Goal: Task Accomplishment & Management: Manage account settings

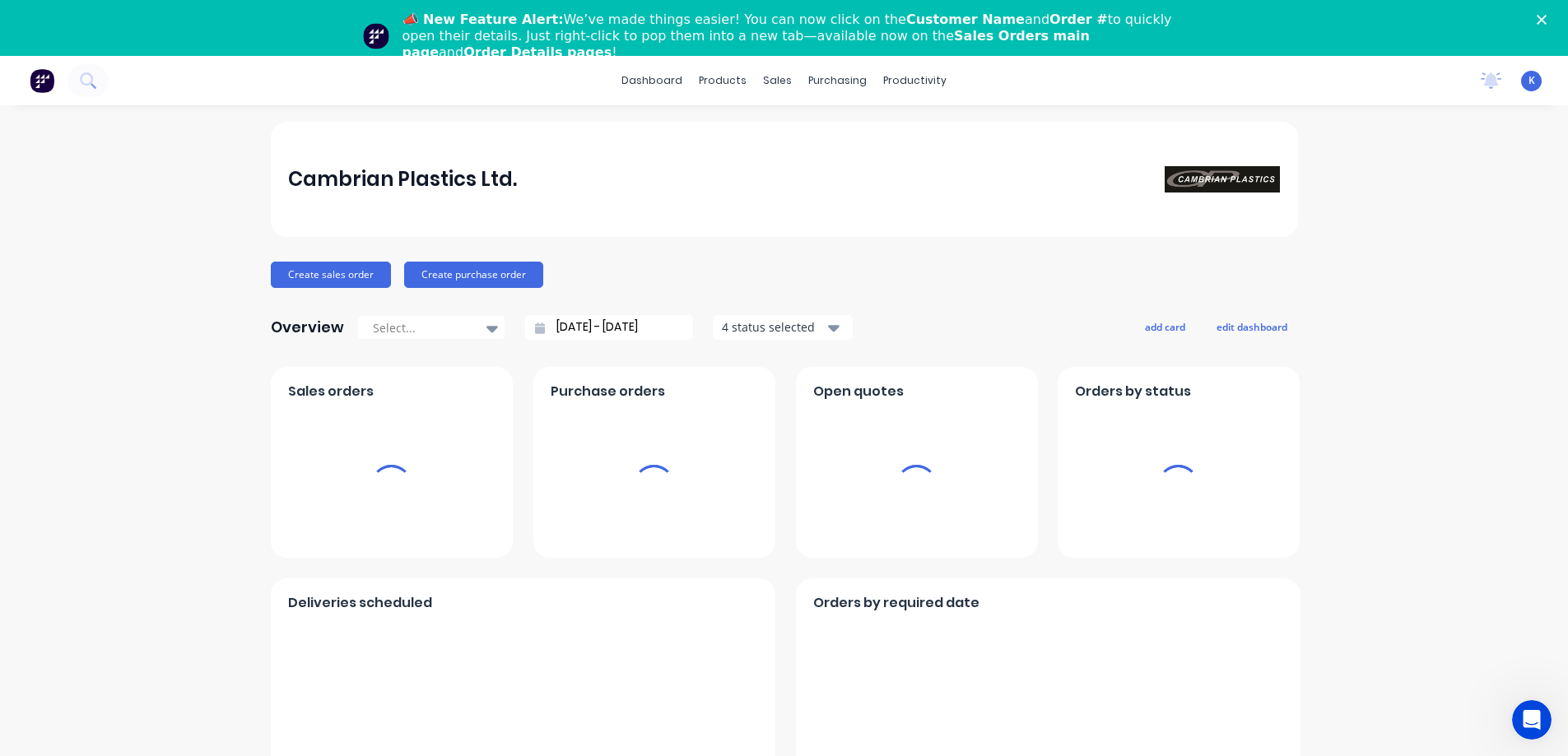
click at [1546, 19] on icon "Close" at bounding box center [1541, 20] width 10 height 10
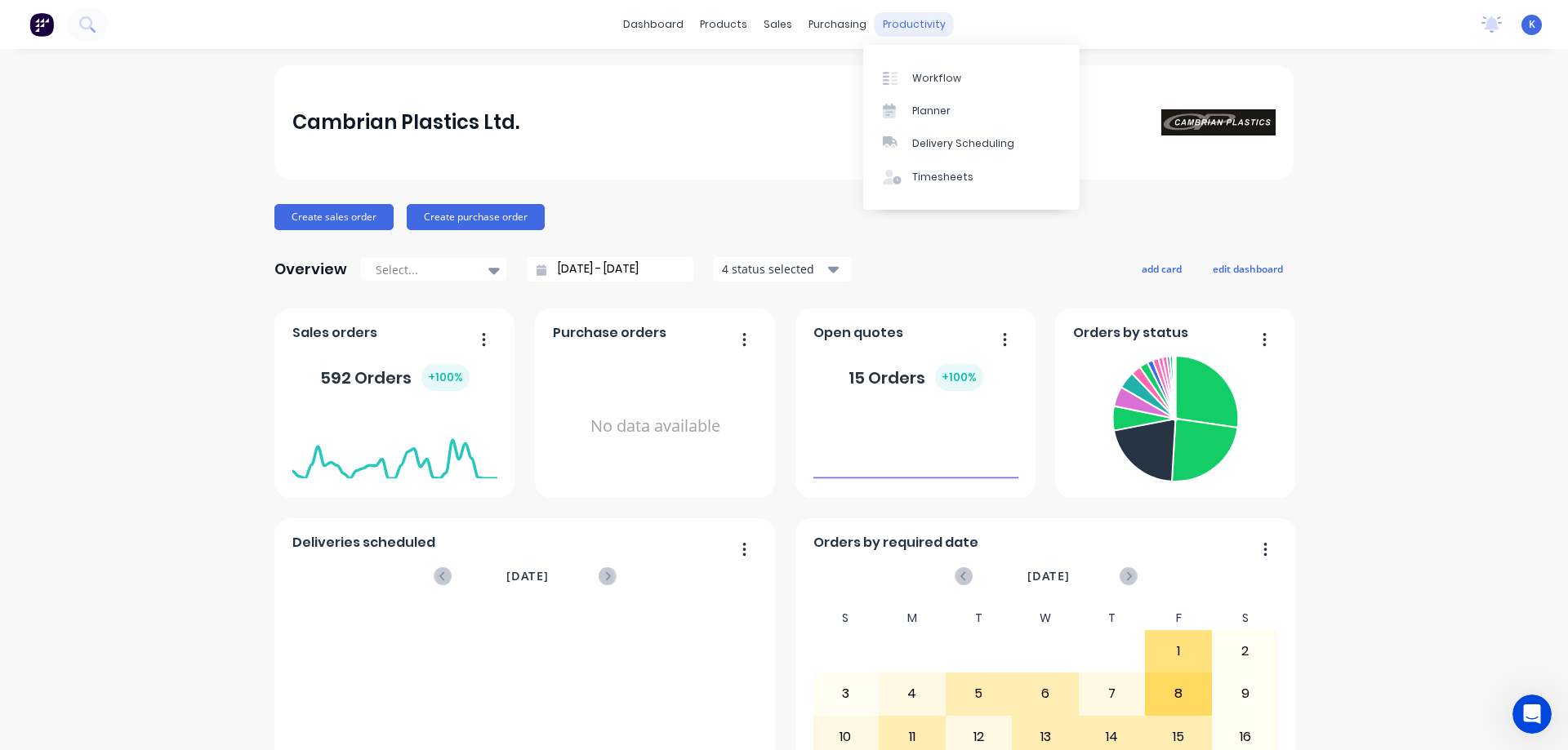
click at [906, 29] on div "productivity" at bounding box center [914, 25] width 79 height 25
click at [923, 85] on div "Workflow" at bounding box center [936, 79] width 49 height 15
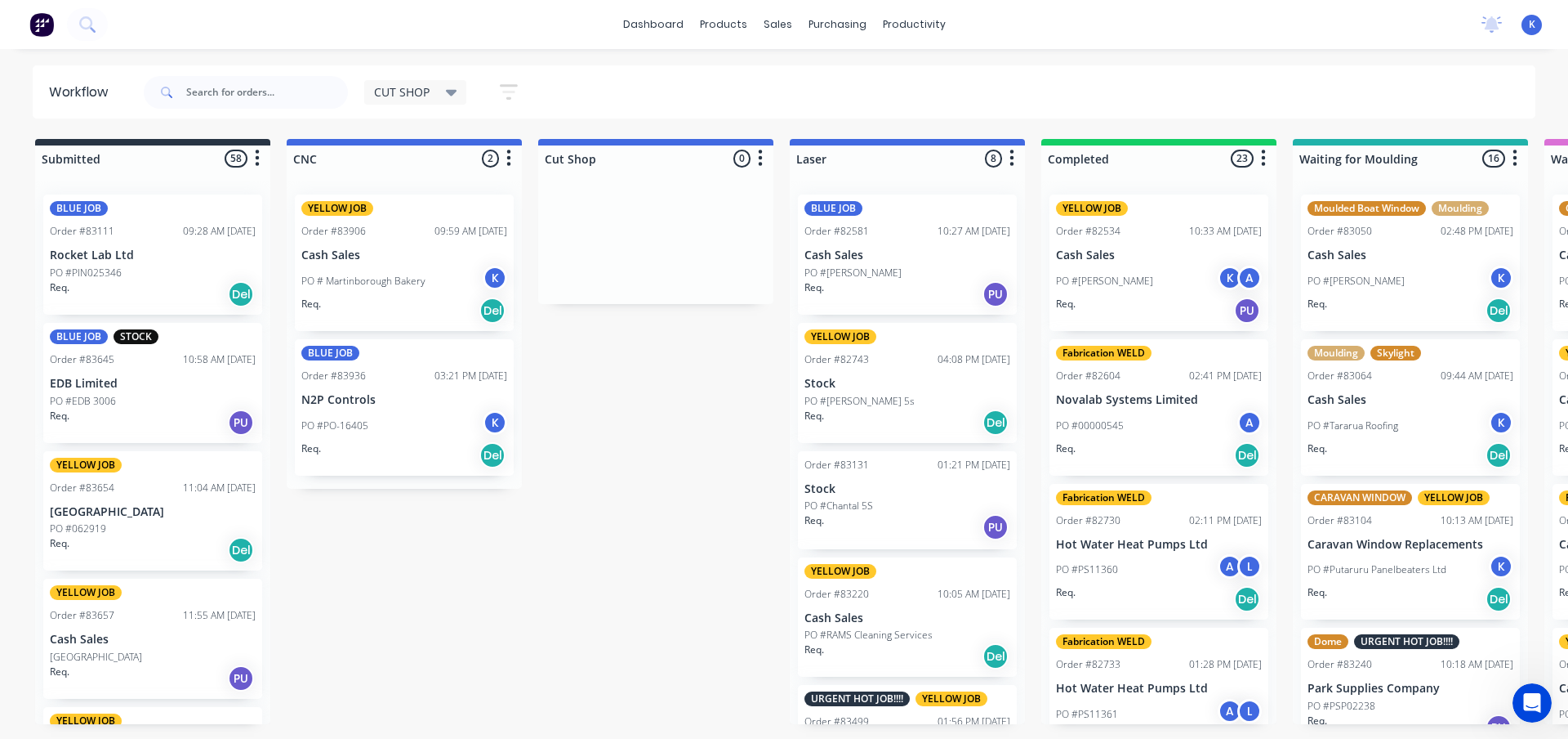
drag, startPoint x: 390, startPoint y: 729, endPoint x: 848, endPoint y: 442, distance: 540.5
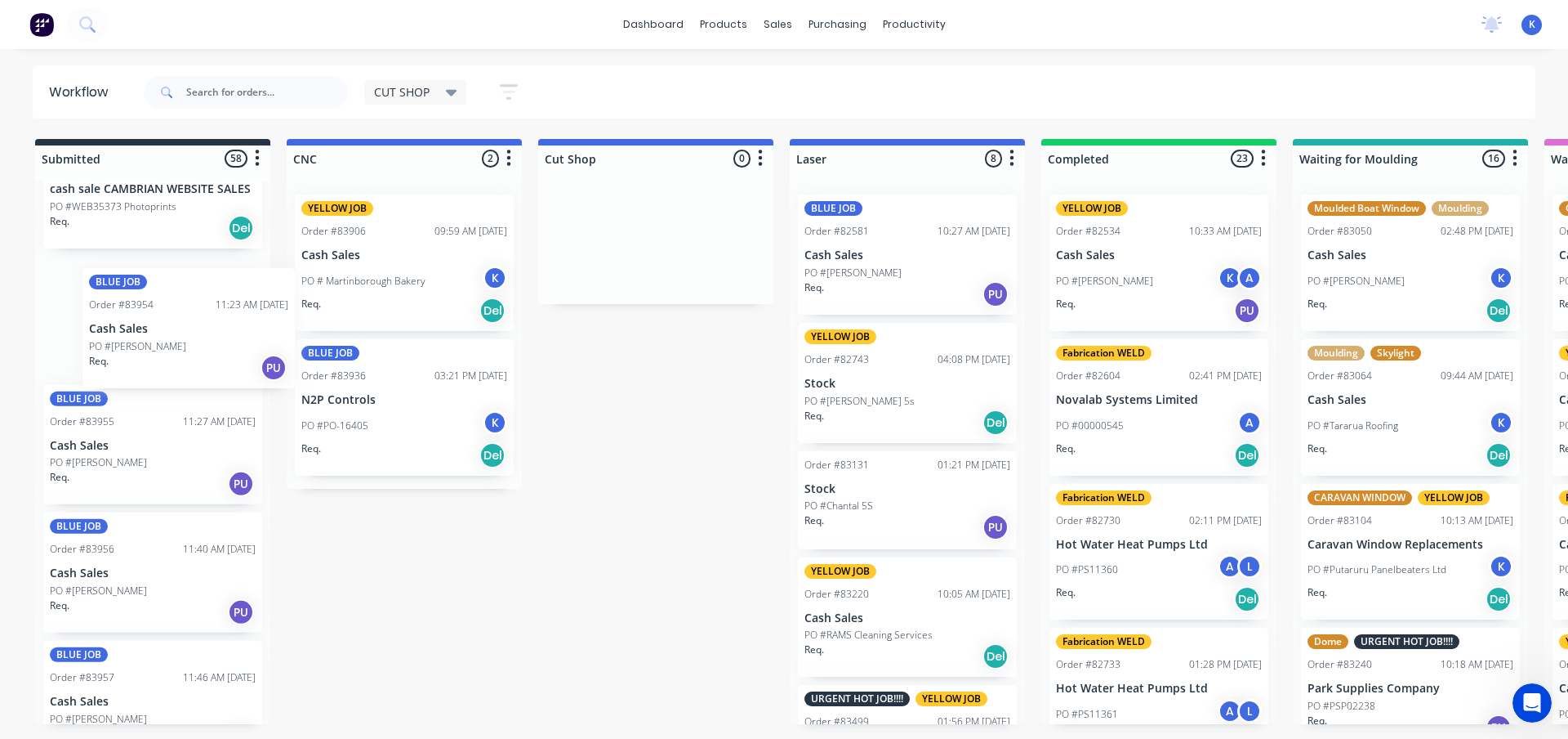
scroll to position [5817, 0]
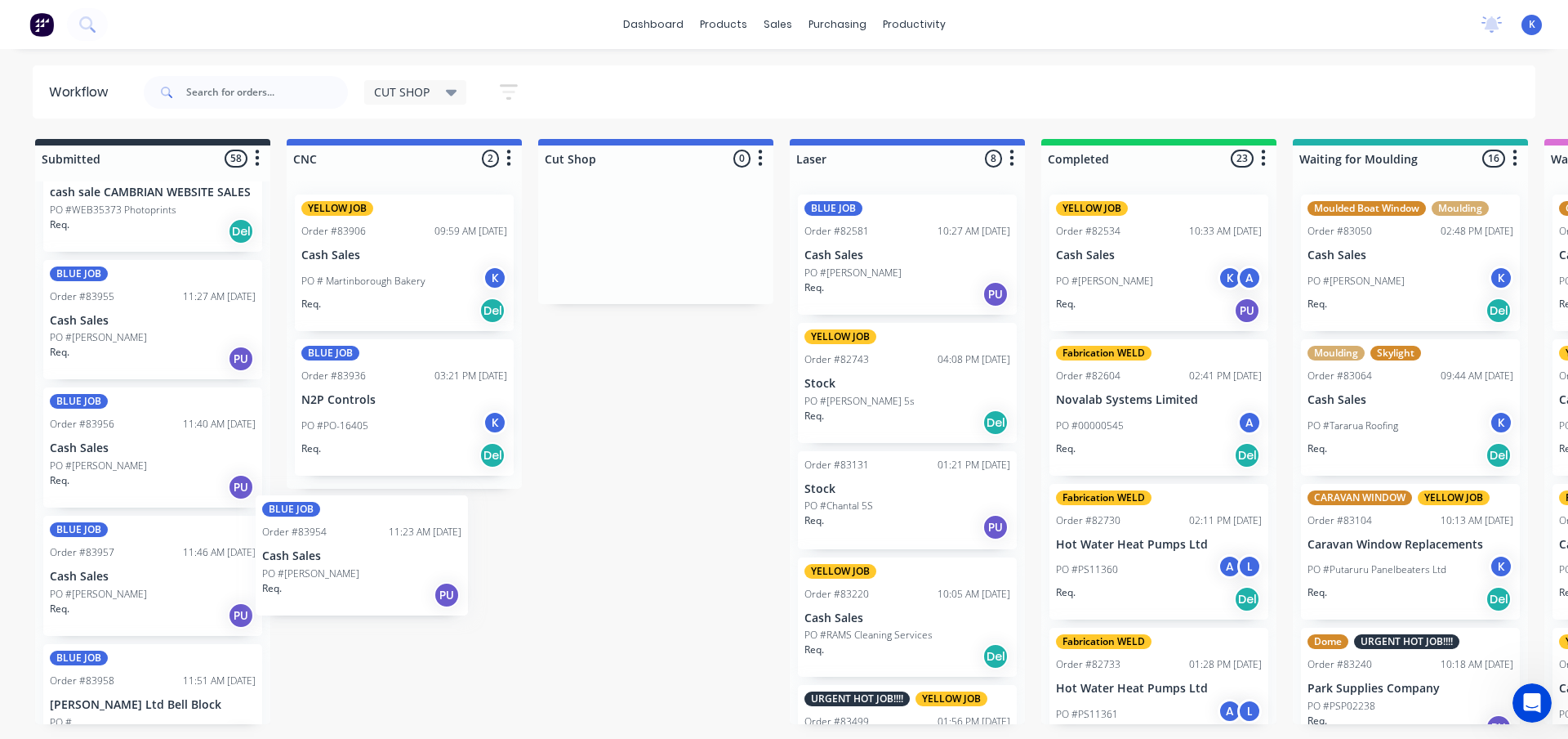
drag, startPoint x: 93, startPoint y: 313, endPoint x: 312, endPoint y: 562, distance: 331.6
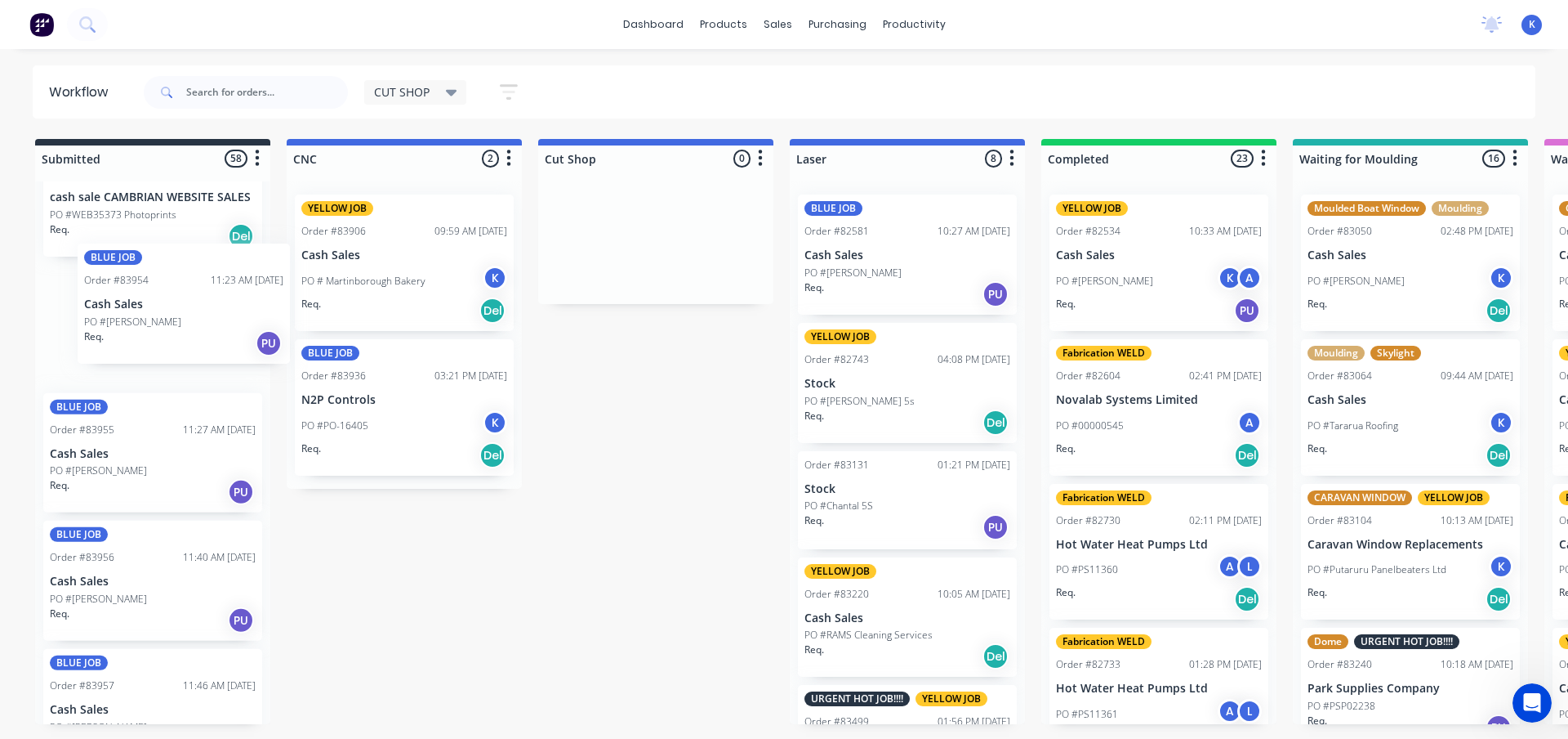
scroll to position [5809, 0]
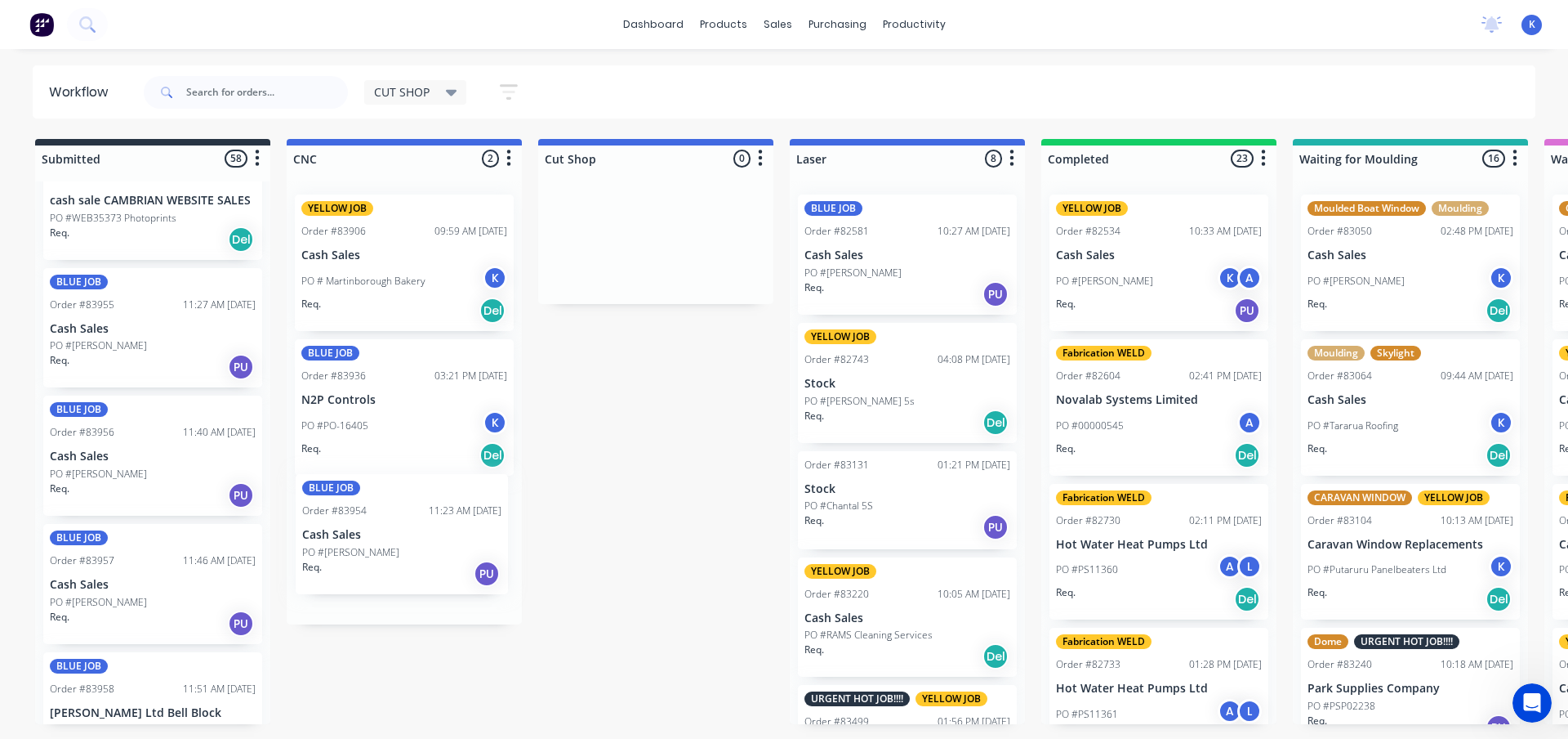
drag, startPoint x: 110, startPoint y: 326, endPoint x: 364, endPoint y: 554, distance: 341.3
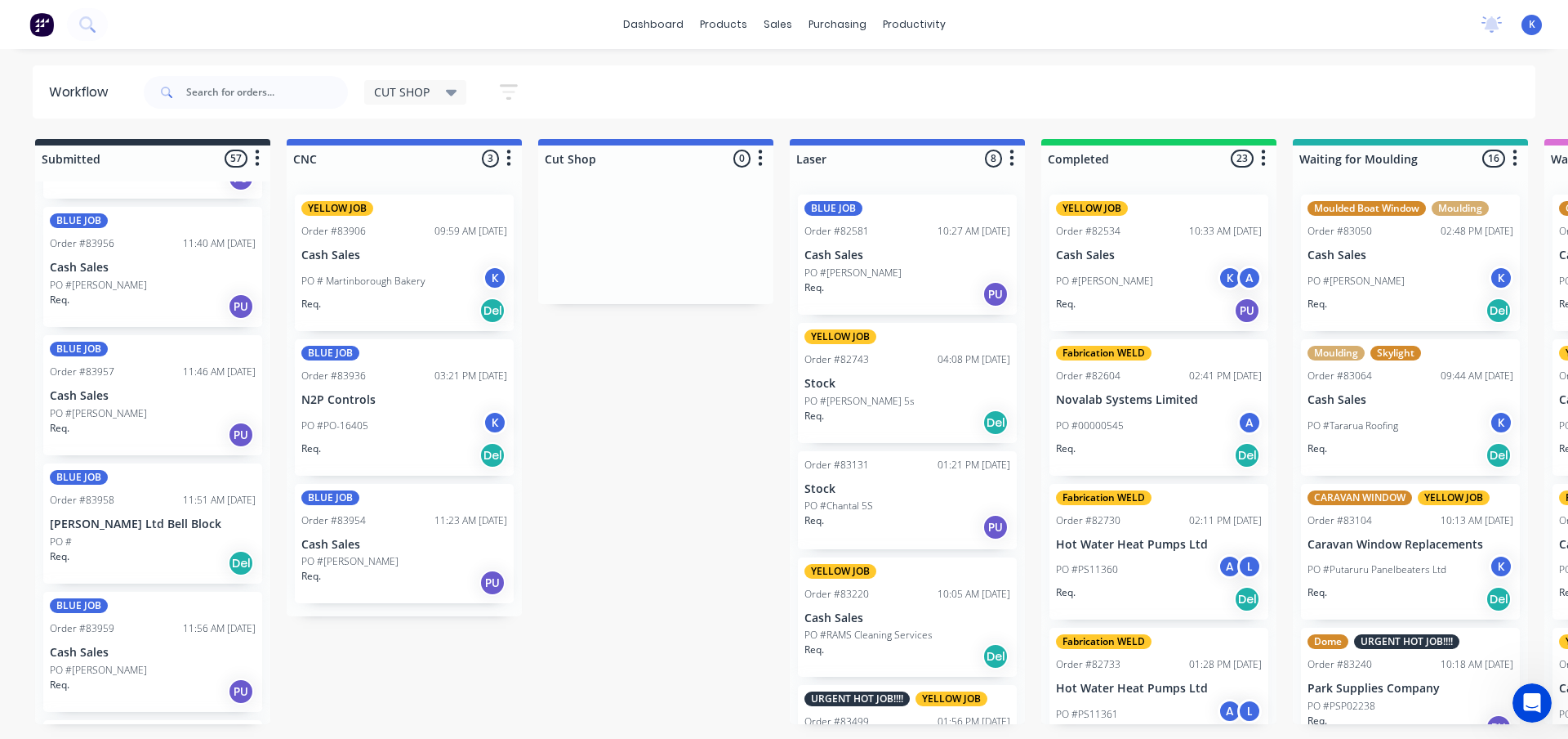
scroll to position [5937, 0]
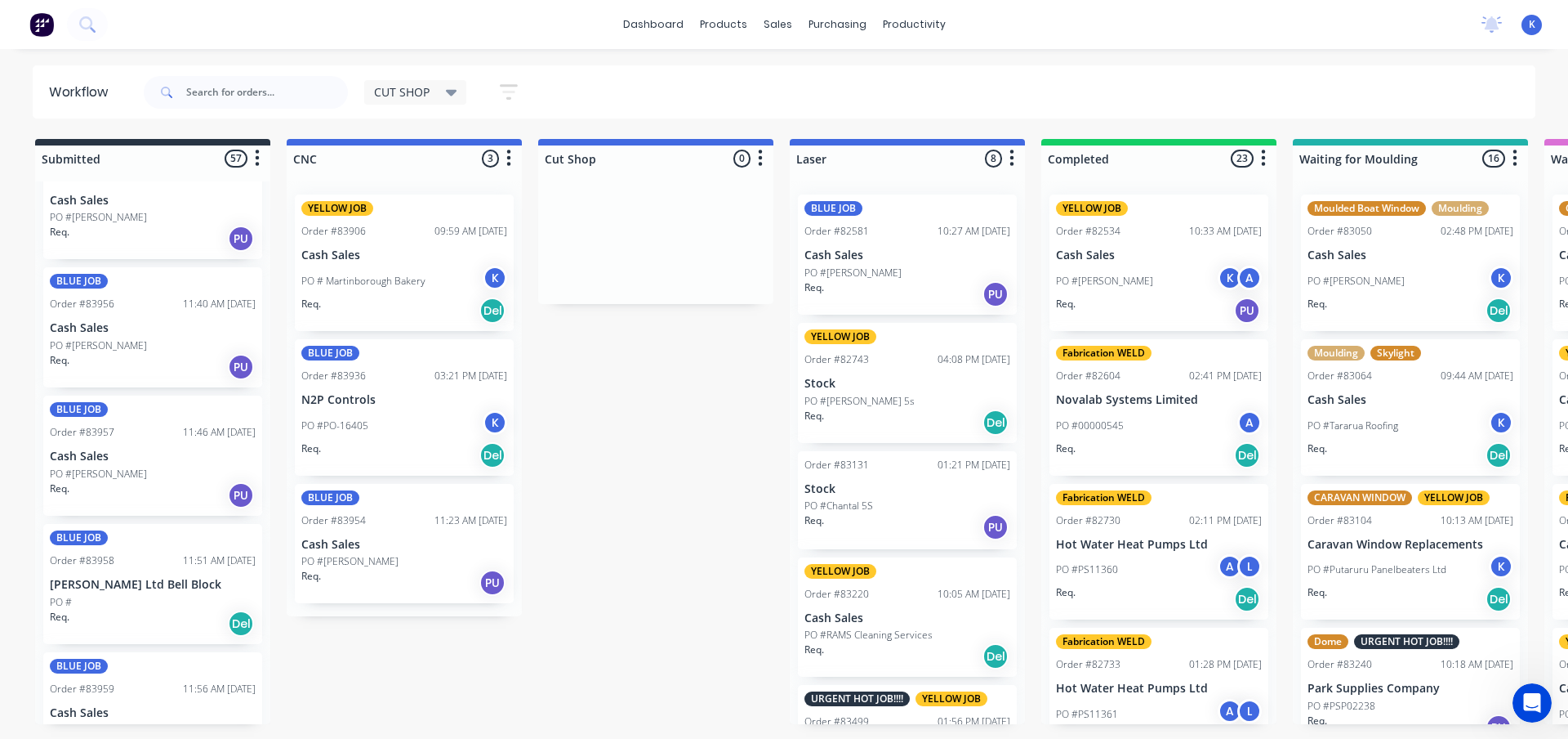
click at [426, 90] on span "CUT SHOP" at bounding box center [401, 92] width 55 height 17
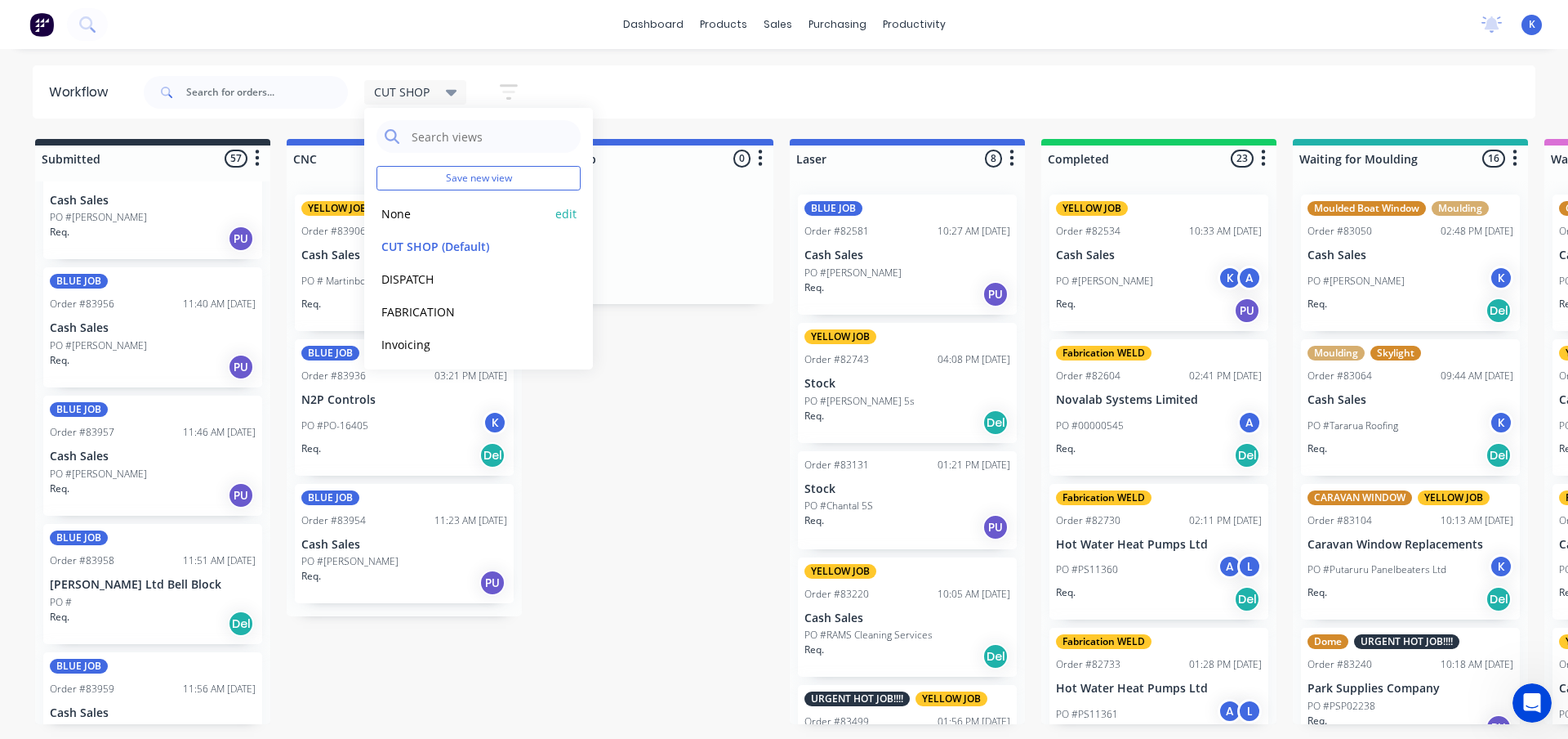
click at [417, 217] on button "None" at bounding box center [463, 214] width 174 height 19
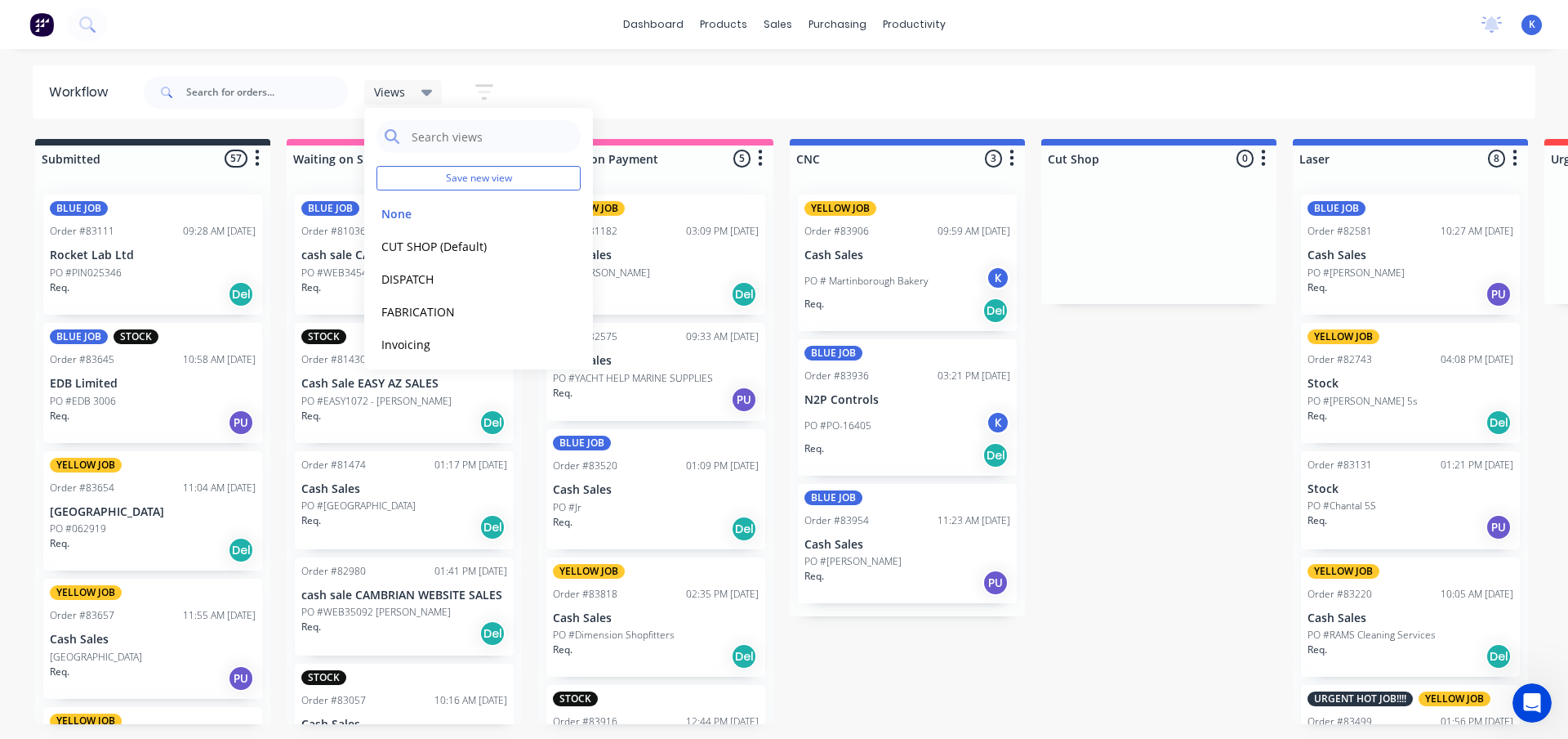
drag, startPoint x: 1116, startPoint y: 322, endPoint x: 1107, endPoint y: 319, distance: 9.5
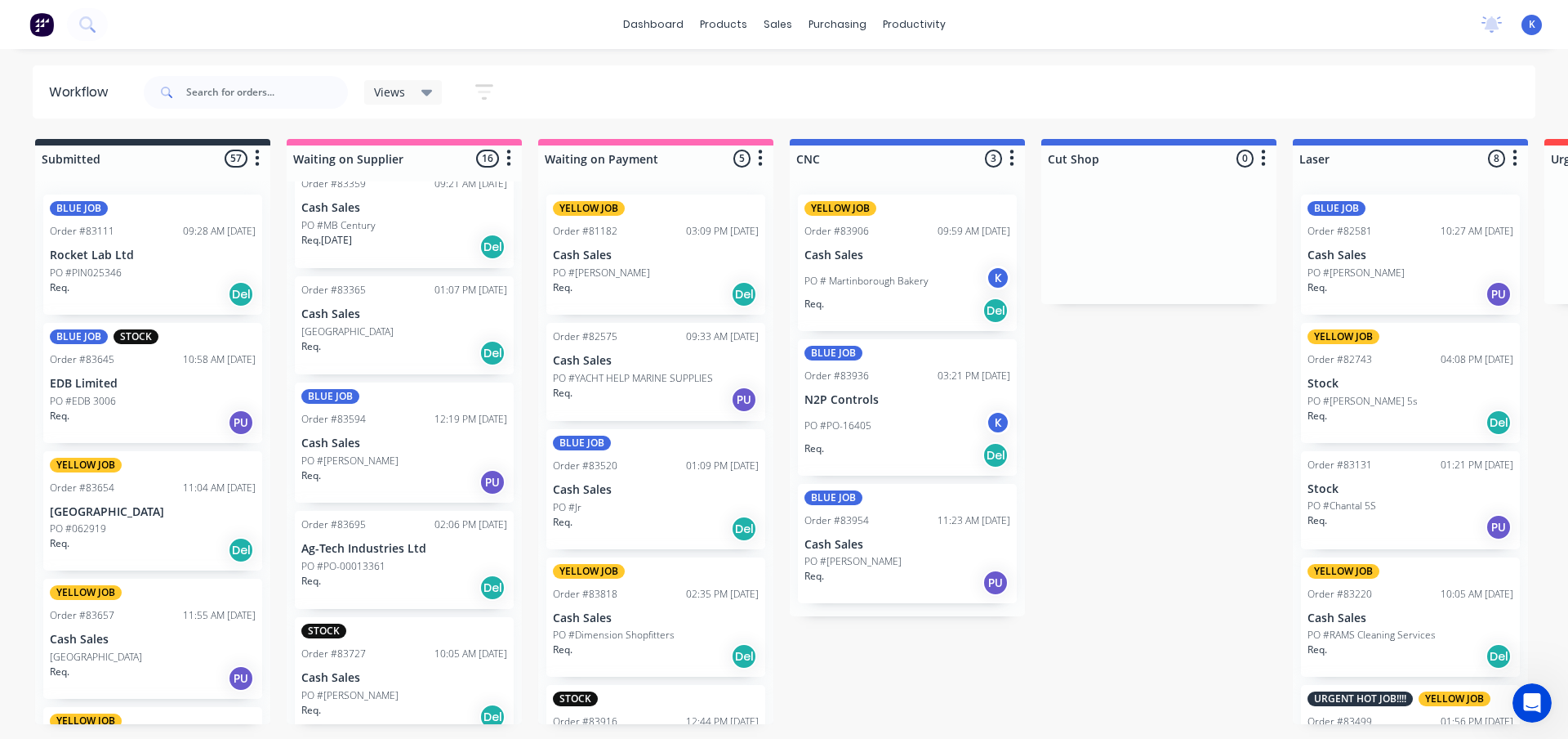
scroll to position [891, 0]
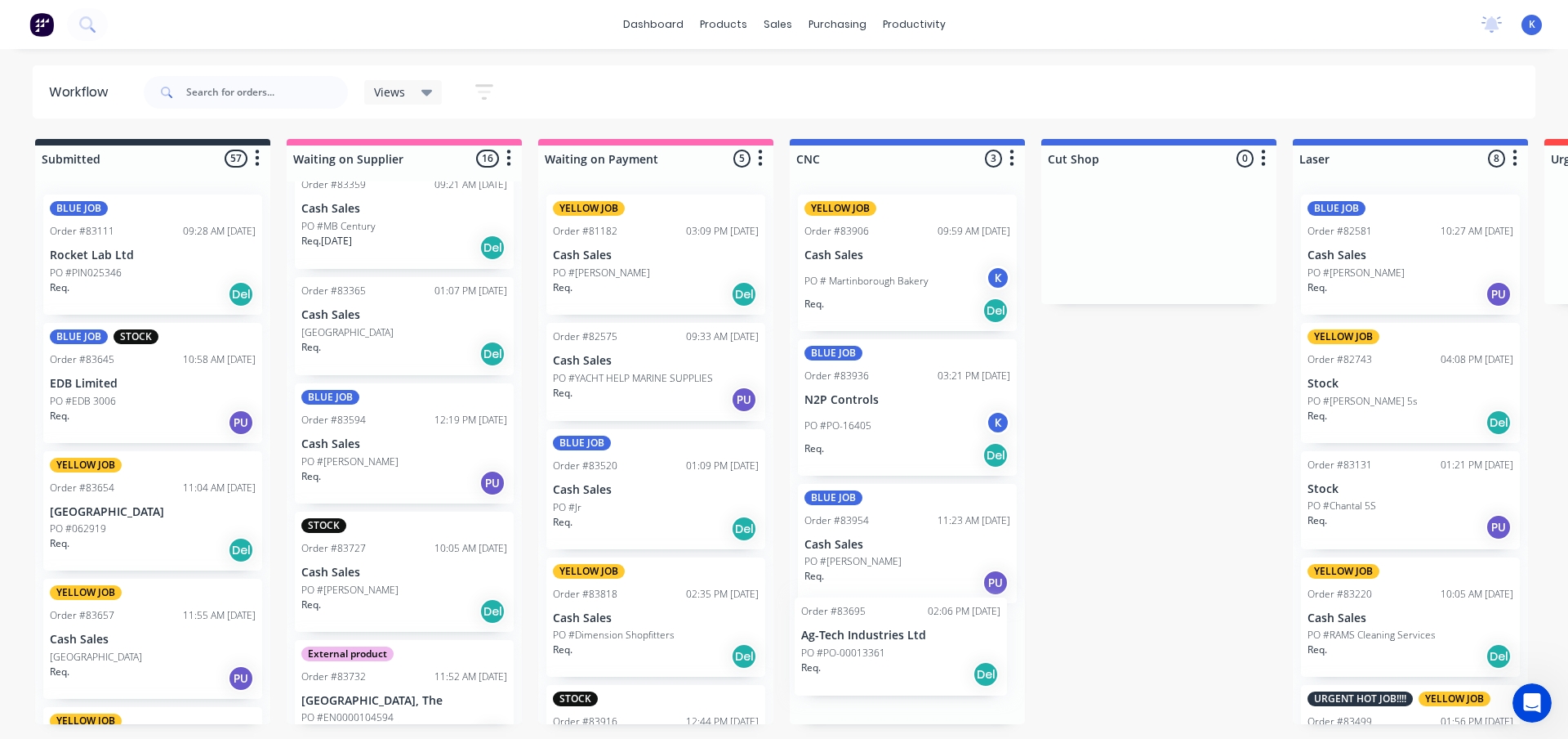
drag, startPoint x: 343, startPoint y: 550, endPoint x: 849, endPoint y: 652, distance: 516.2
click at [383, 90] on span "Views" at bounding box center [390, 92] width 31 height 17
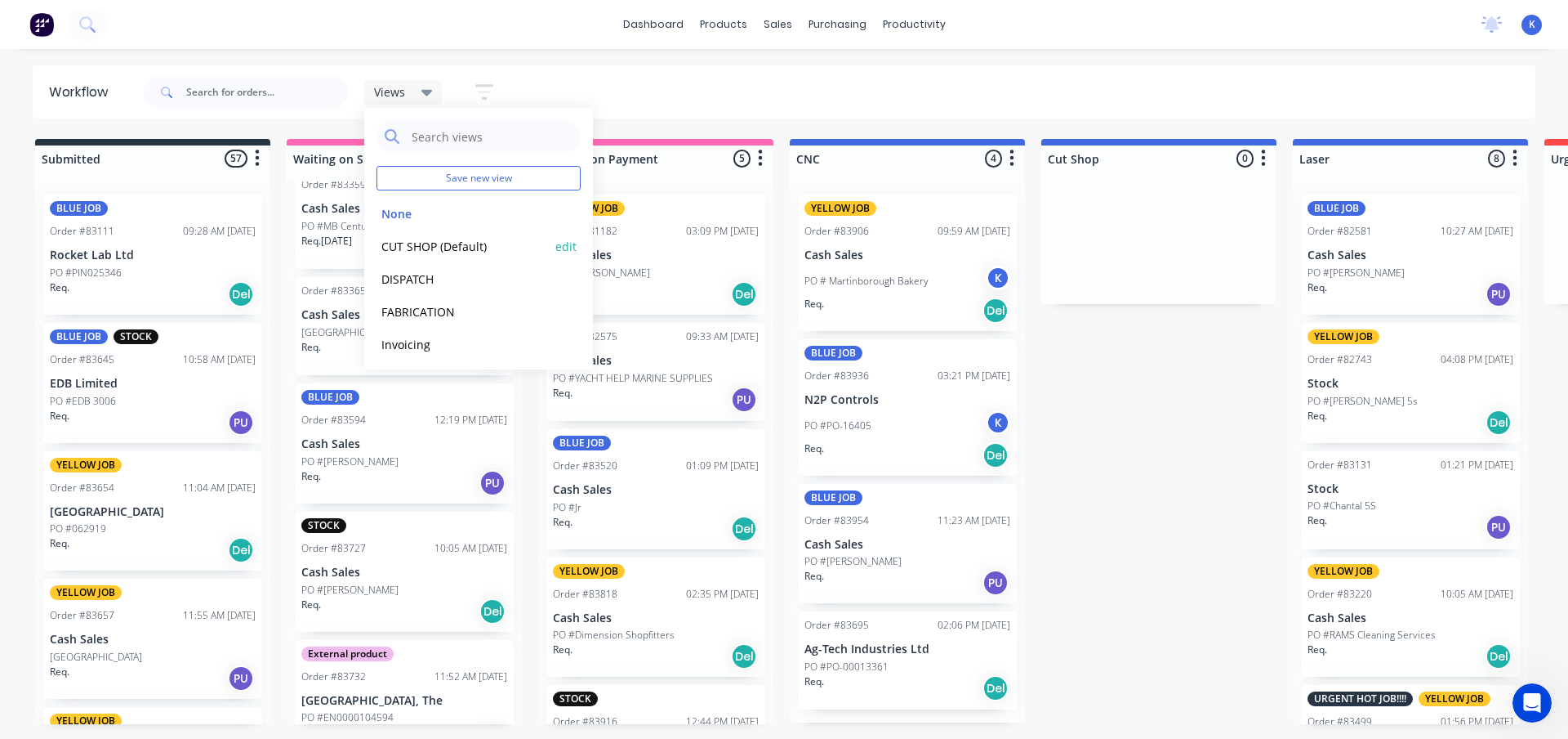
click at [416, 248] on button "CUT SHOP (Default)" at bounding box center [463, 246] width 174 height 19
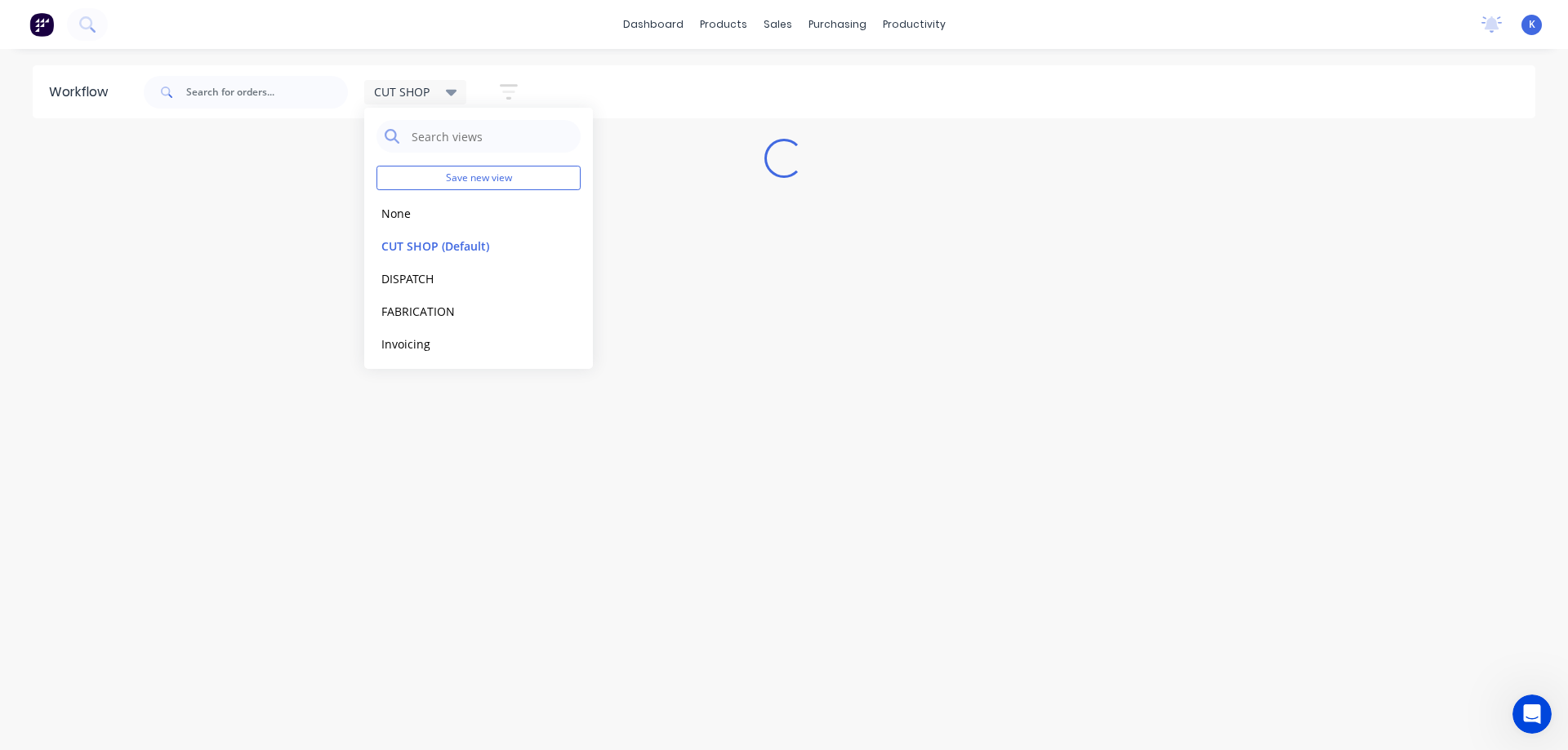
click at [469, 458] on div "Workflow CUT SHOP Save new view None edit CUT SHOP (Default) edit DISPATCH edit…" at bounding box center [784, 391] width 1568 height 652
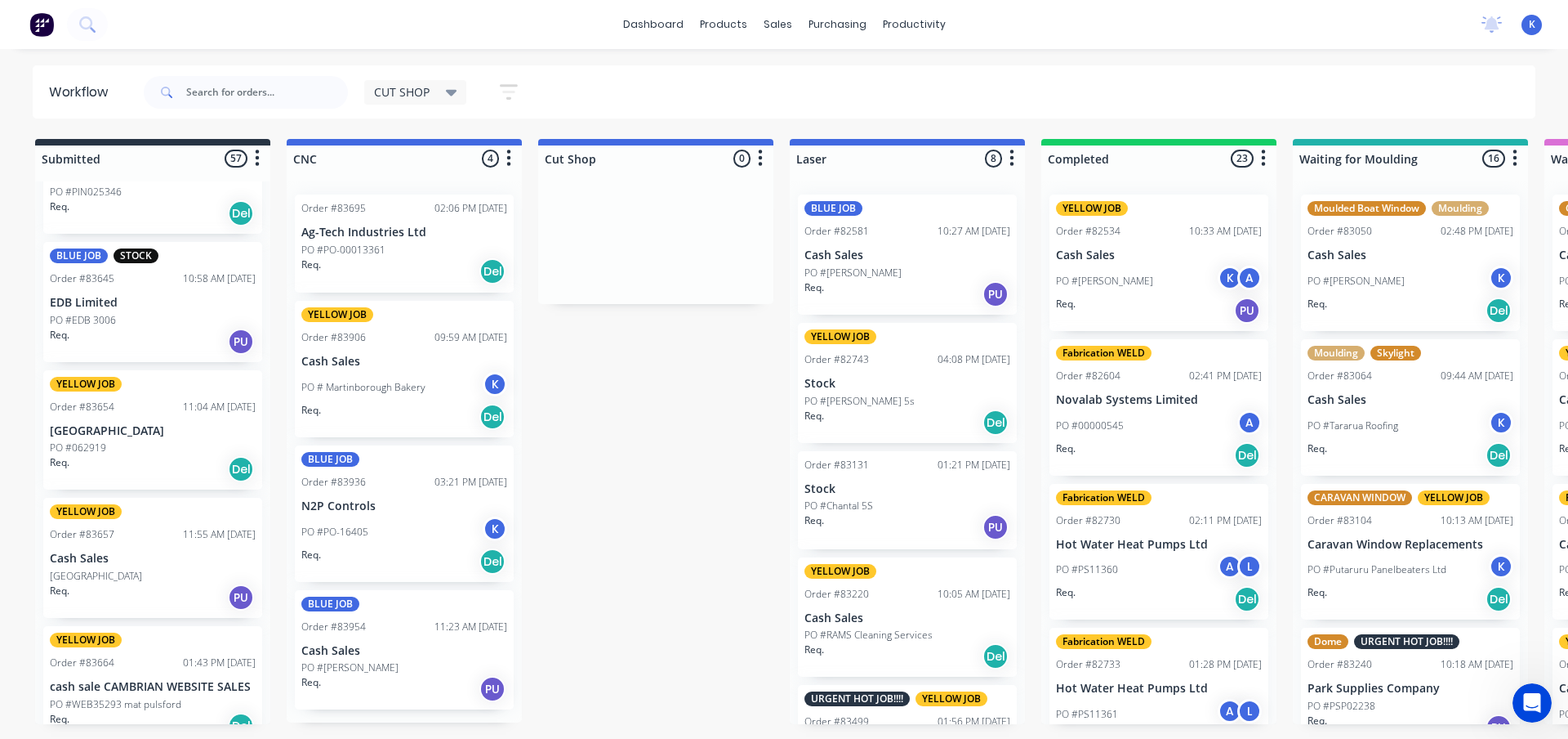
scroll to position [409, 0]
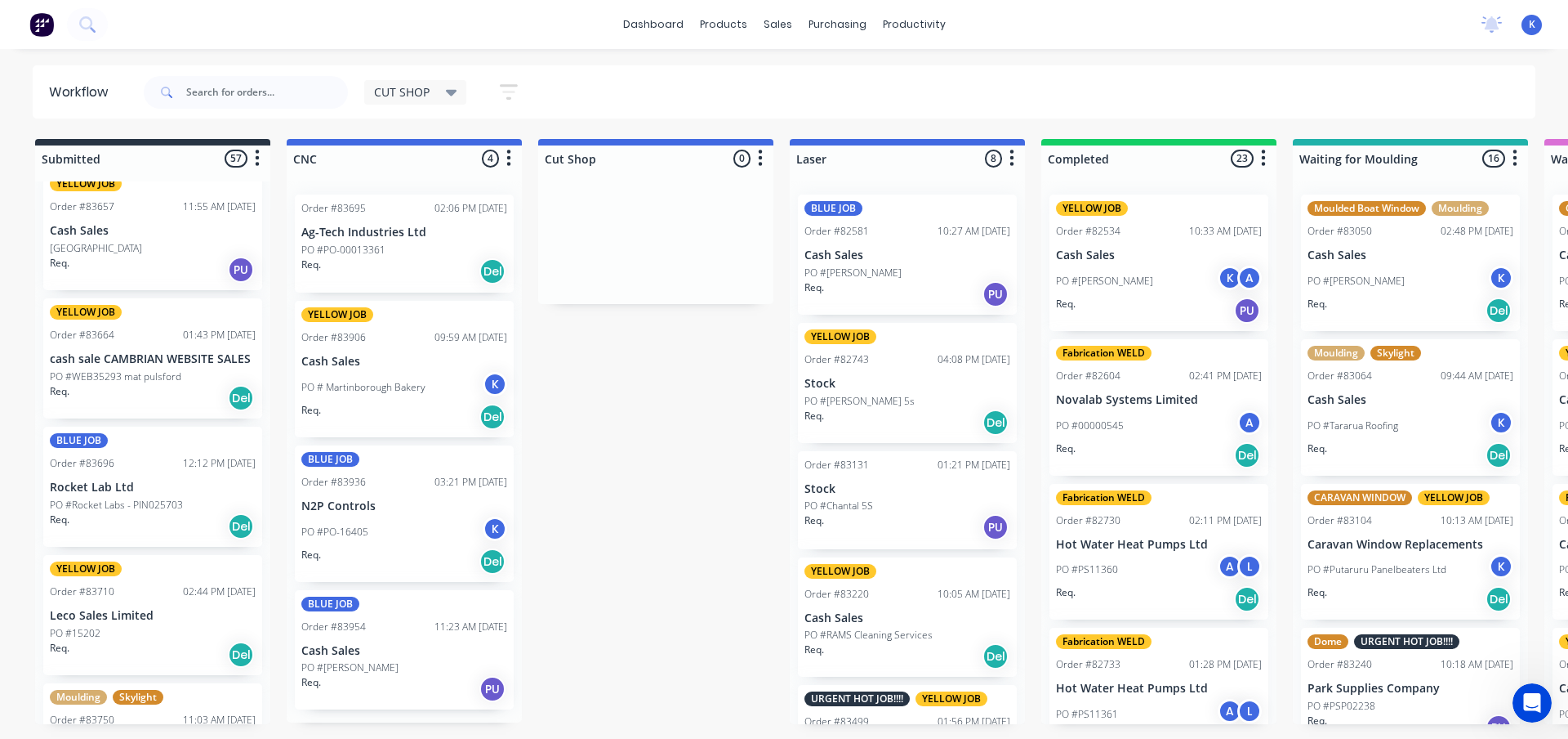
drag, startPoint x: 261, startPoint y: 223, endPoint x: 263, endPoint y: 244, distance: 21.1
click at [264, 252] on div "BLUE JOB Order #83111 09:28 AM 01/08/25 Rocket Lab Ltd PO #PIN025346 Req. Del B…" at bounding box center [152, 453] width 235 height 543
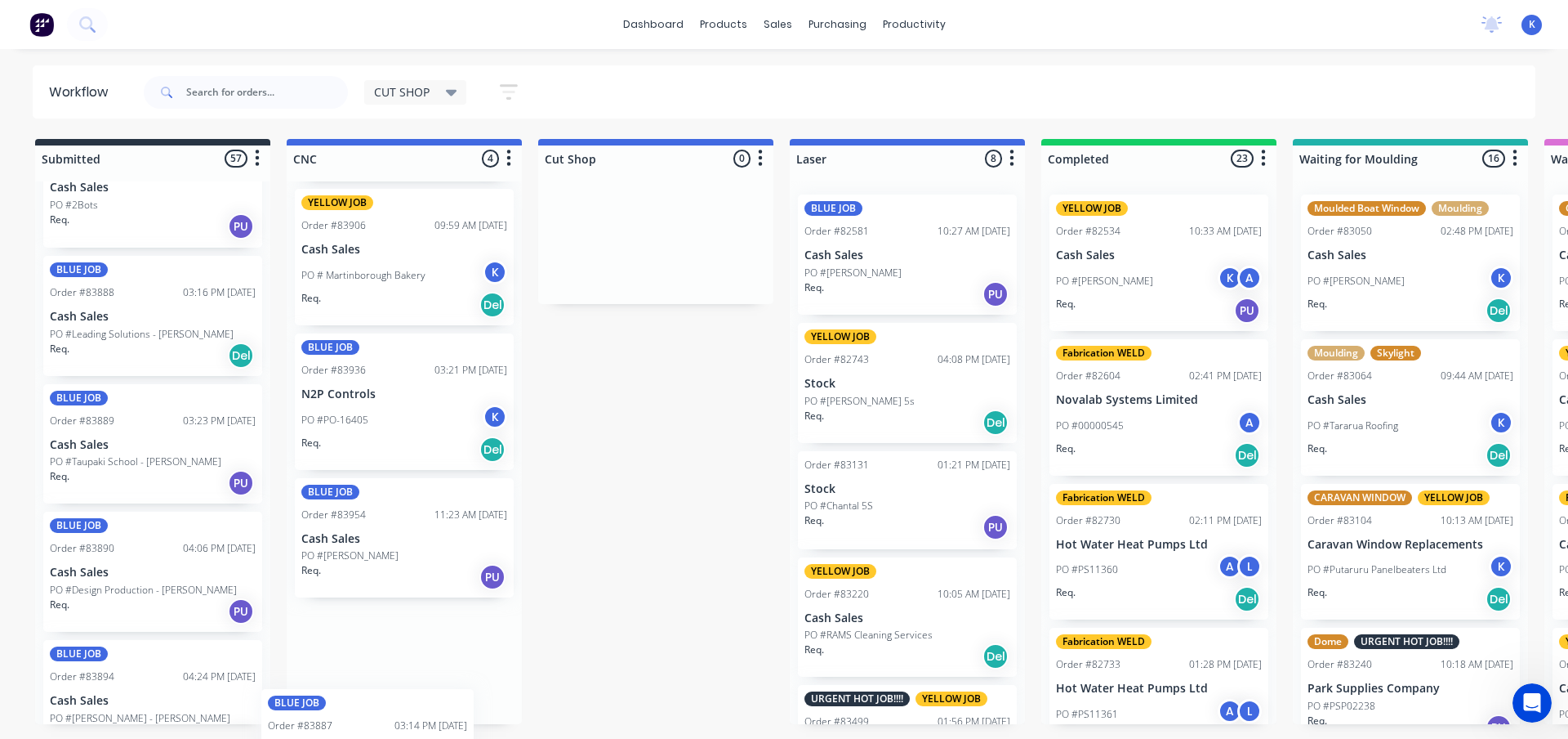
scroll to position [122, 0]
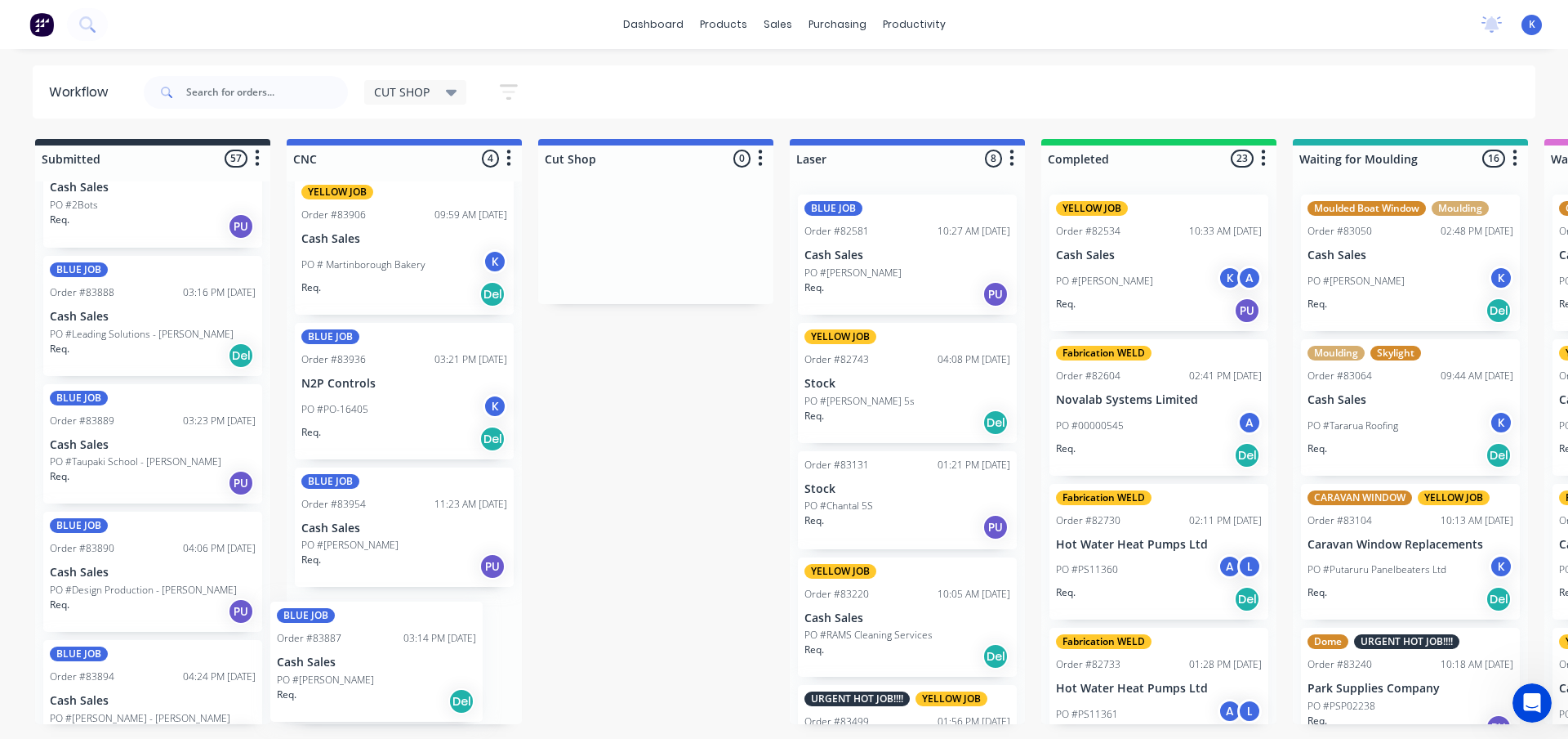
drag, startPoint x: 89, startPoint y: 307, endPoint x: 375, endPoint y: 662, distance: 455.9
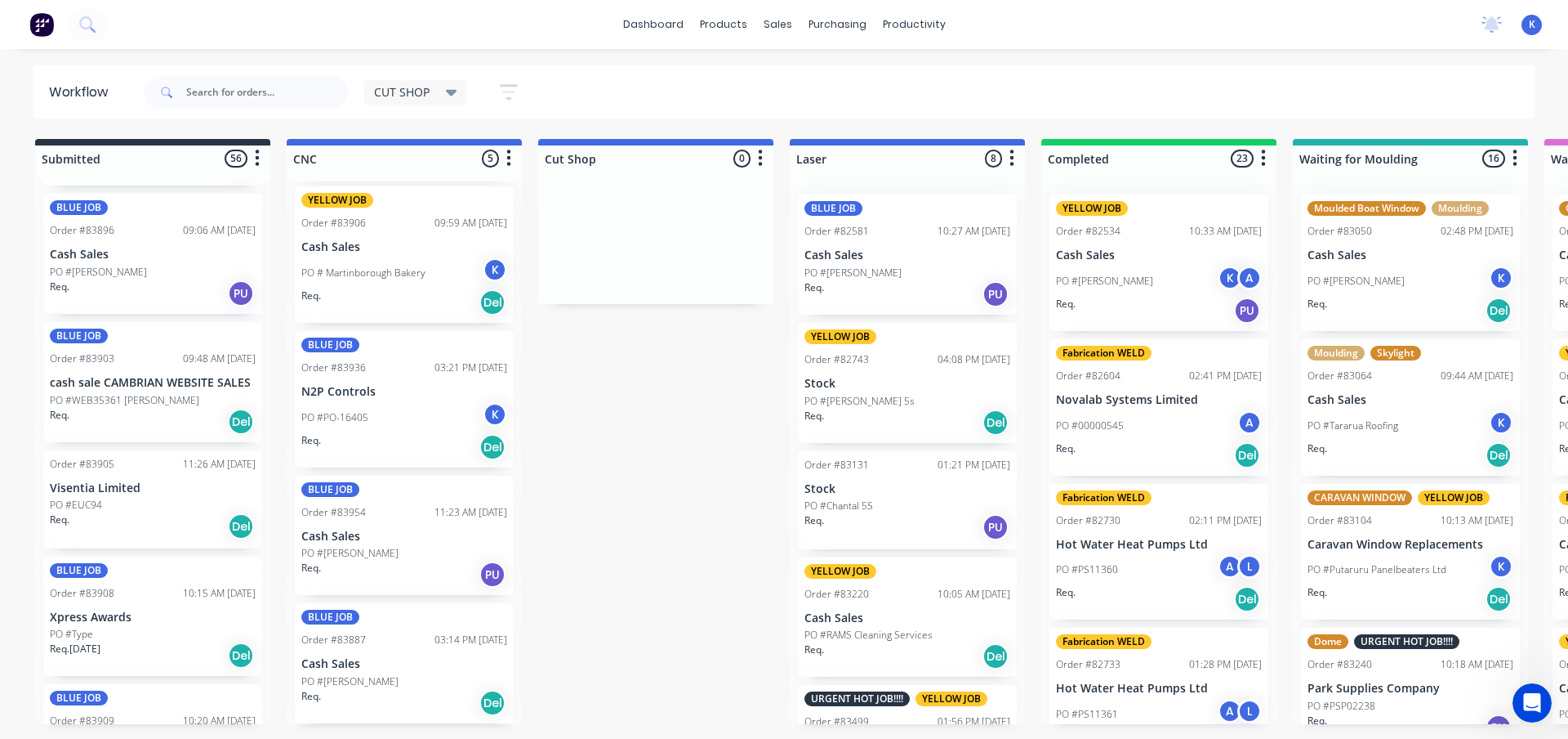
scroll to position [2749, 0]
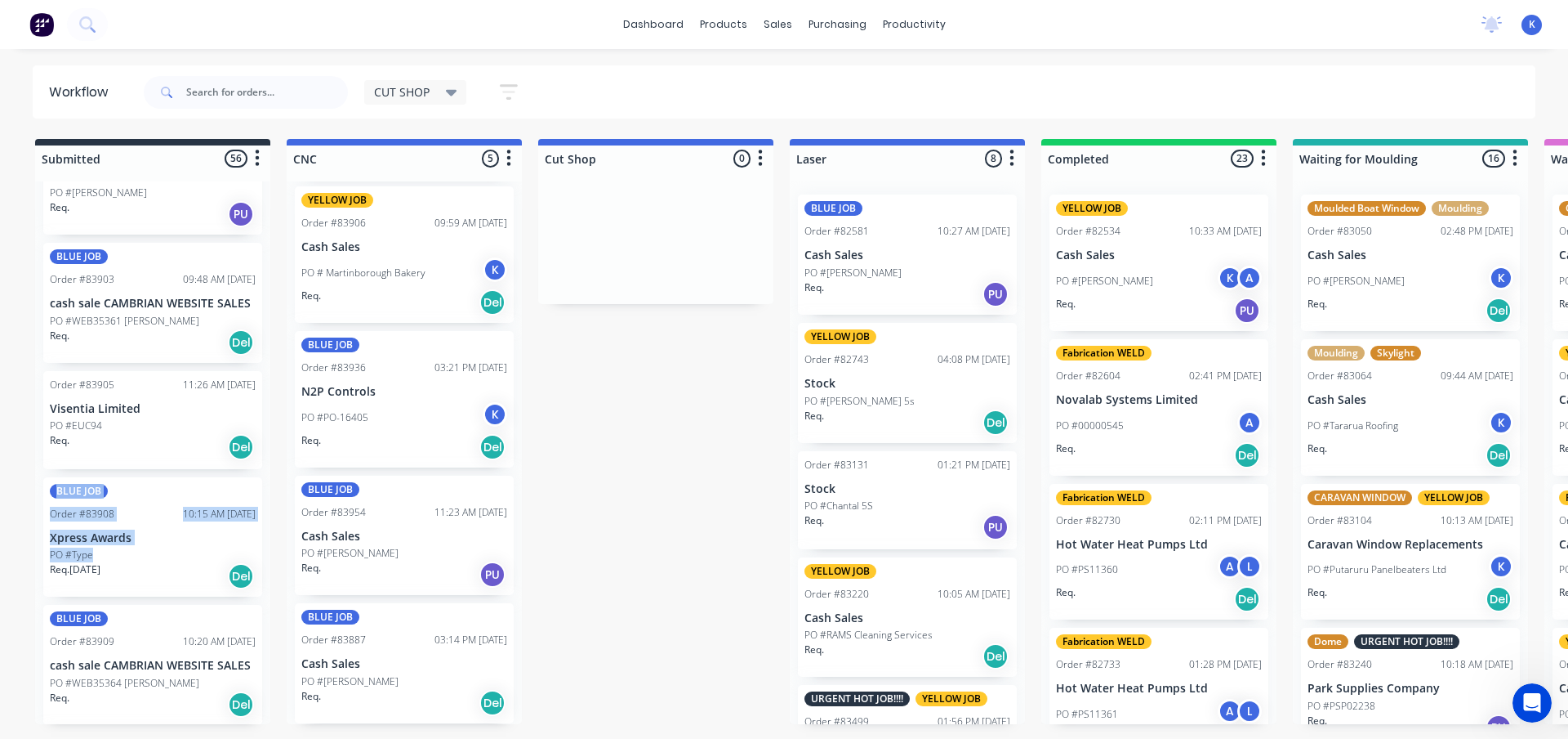
drag, startPoint x: 264, startPoint y: 434, endPoint x: 267, endPoint y: 463, distance: 29.2
click at [261, 497] on div "BLUE JOB Order #83111 09:28 AM 01/08/25 Rocket Lab Ltd PO #PIN025346 Req. Del B…" at bounding box center [152, 453] width 235 height 543
drag, startPoint x: 270, startPoint y: 425, endPoint x: 265, endPoint y: 459, distance: 34.4
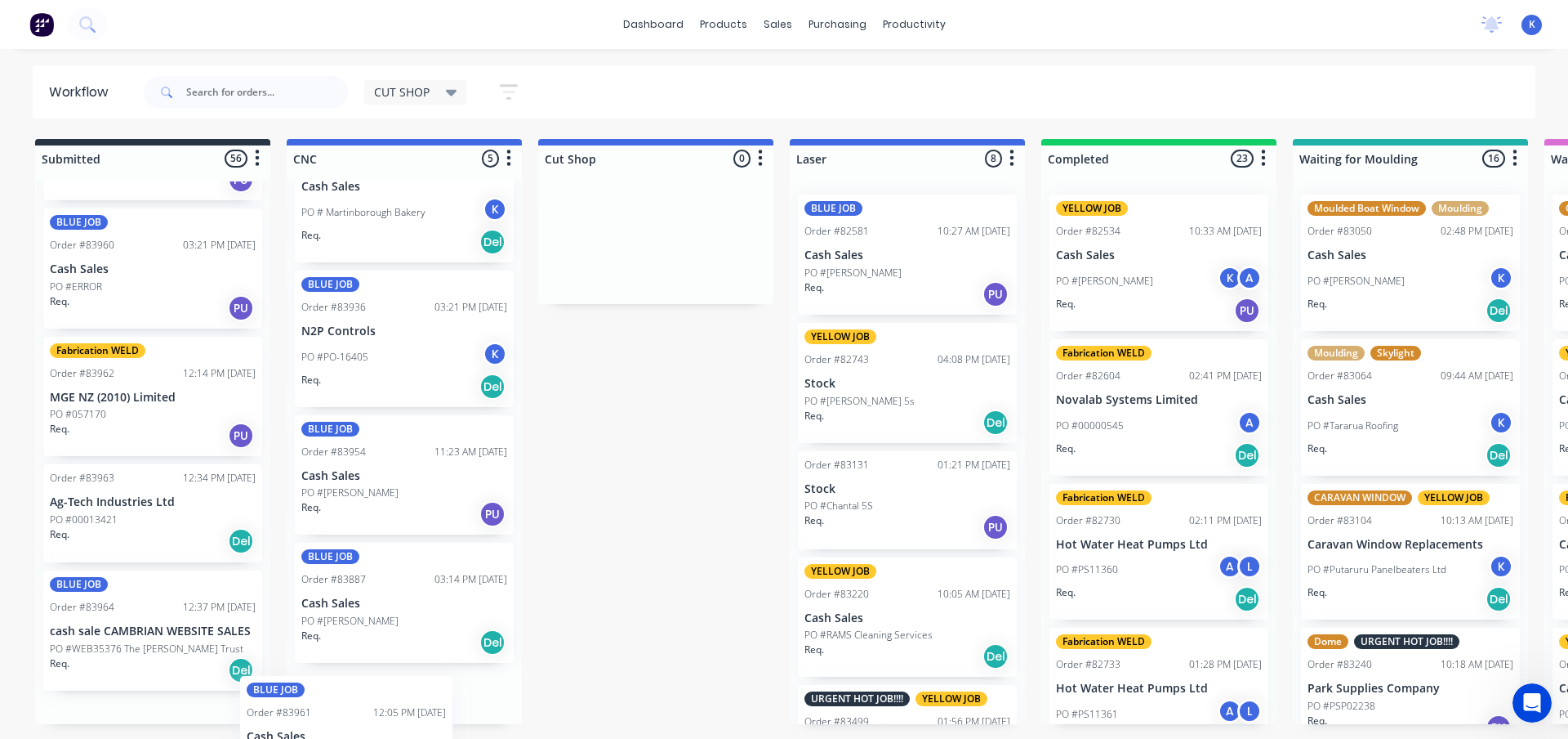
scroll to position [243, 0]
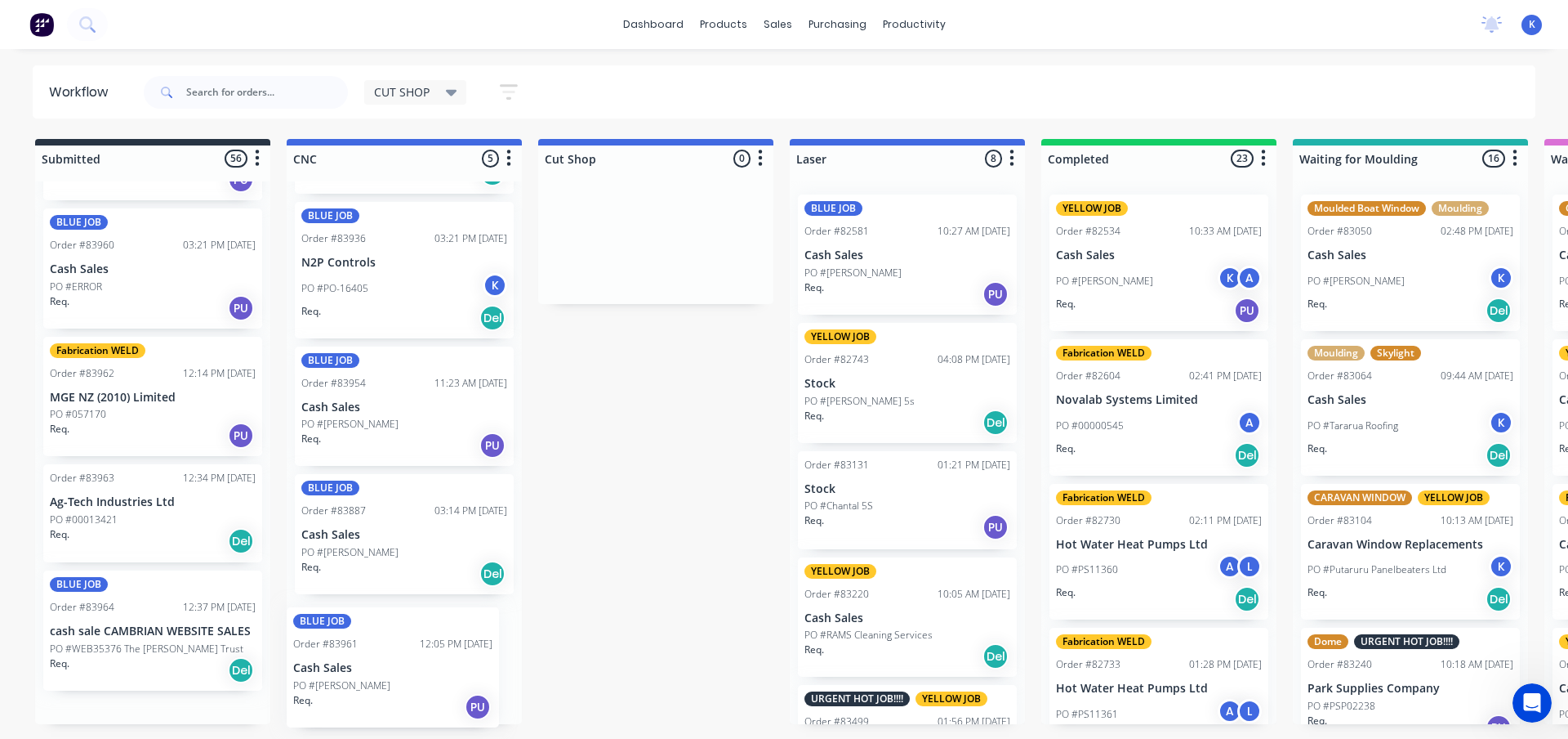
drag, startPoint x: 83, startPoint y: 404, endPoint x: 357, endPoint y: 688, distance: 394.6
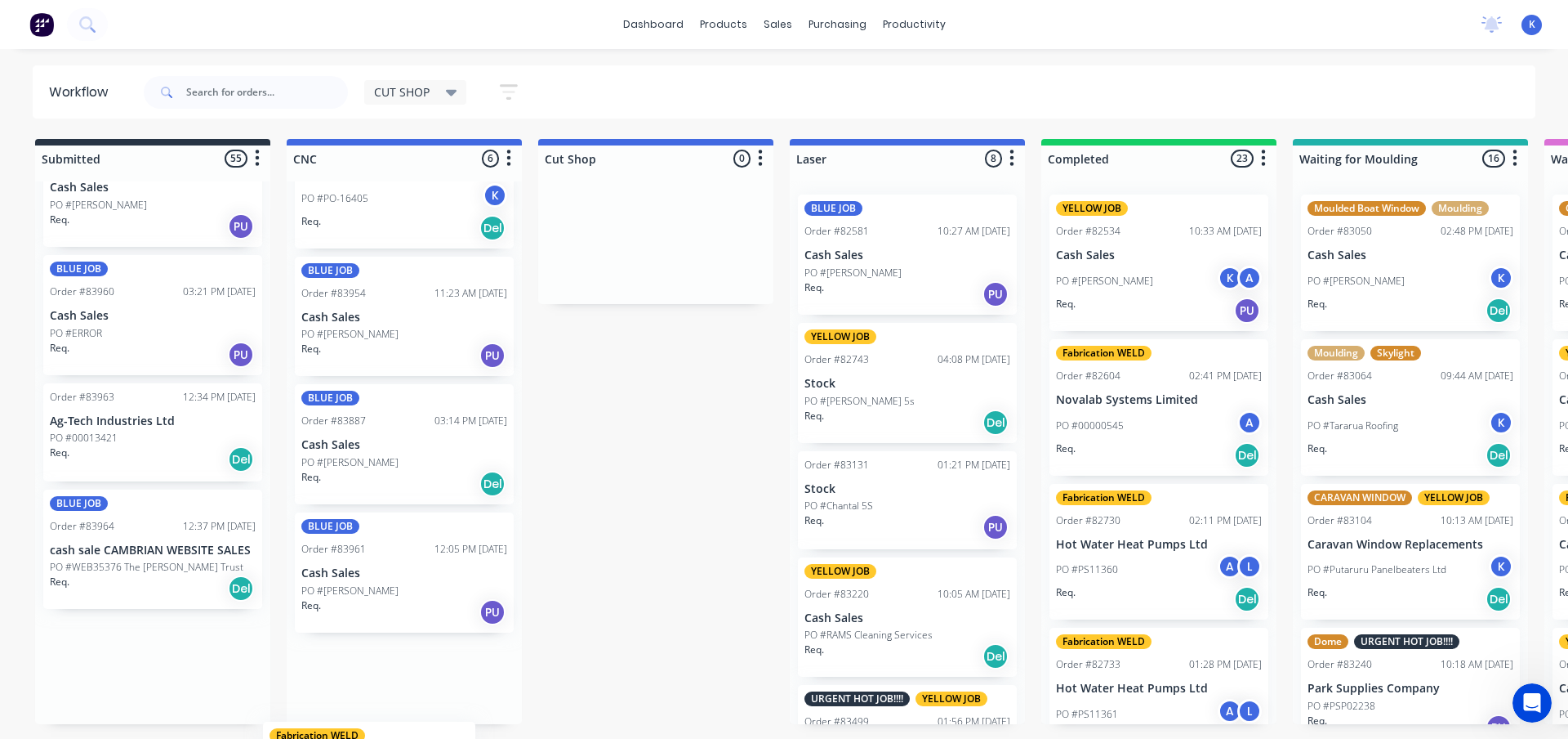
scroll to position [379, 0]
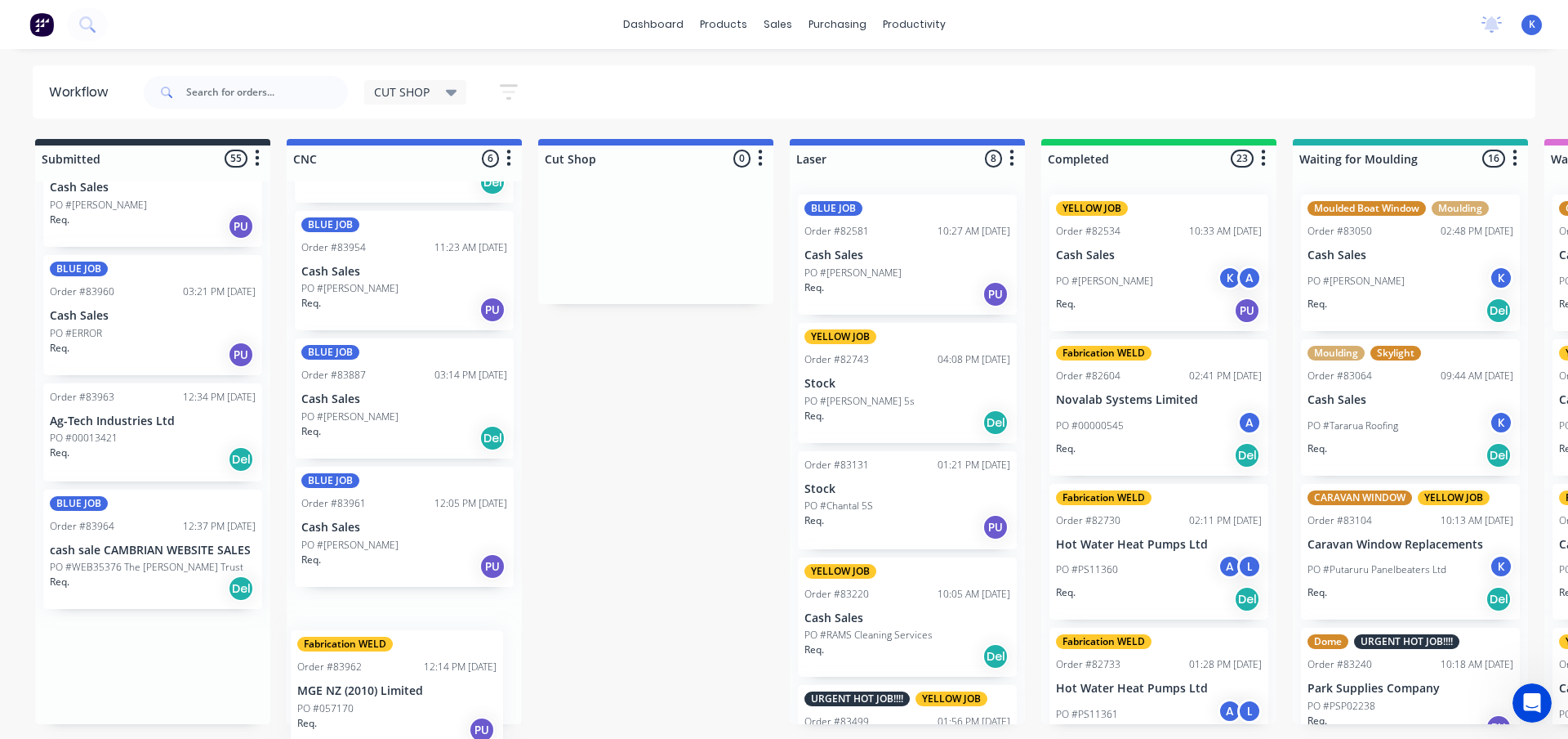
drag, startPoint x: 177, startPoint y: 438, endPoint x: 317, endPoint y: 684, distance: 283.0
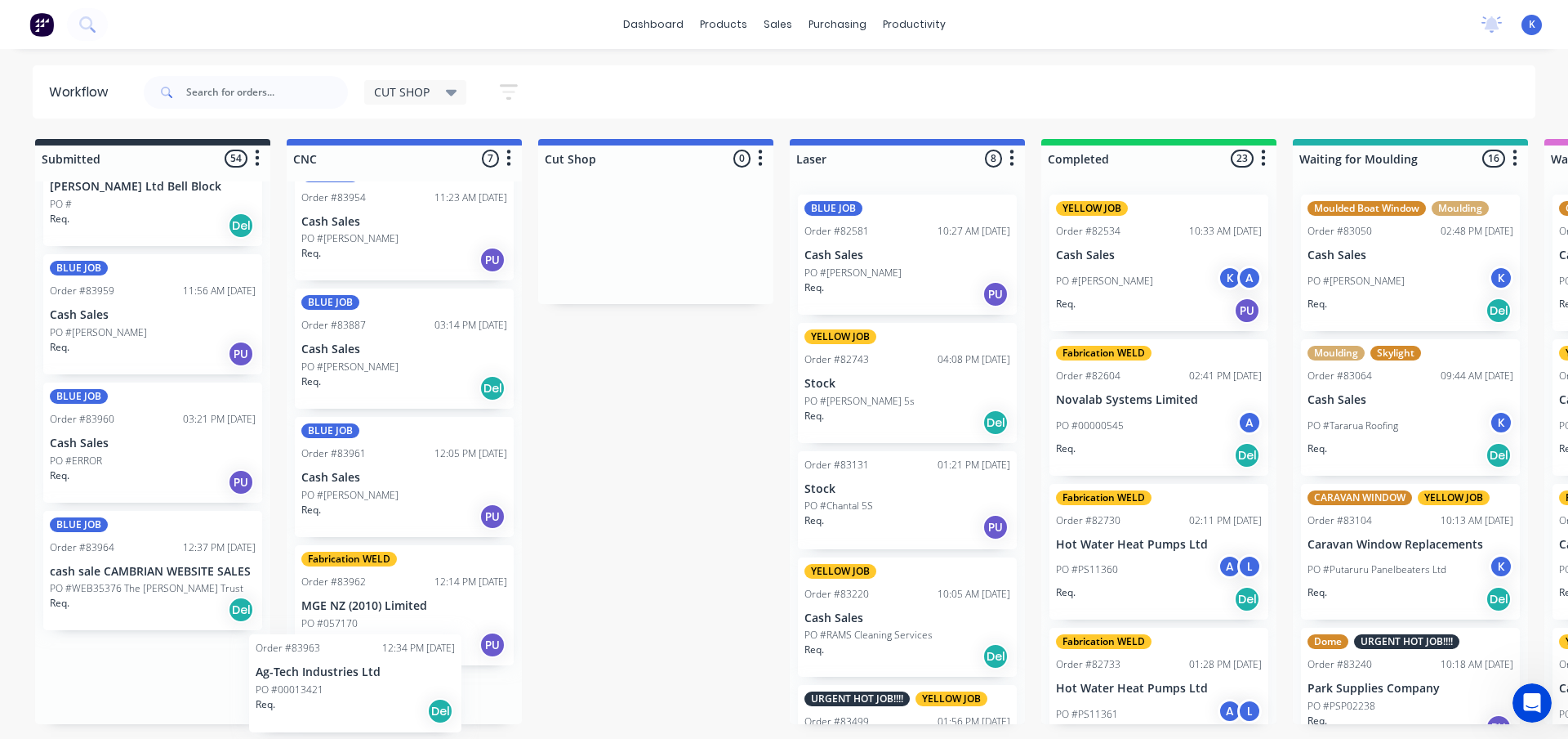
scroll to position [486, 0]
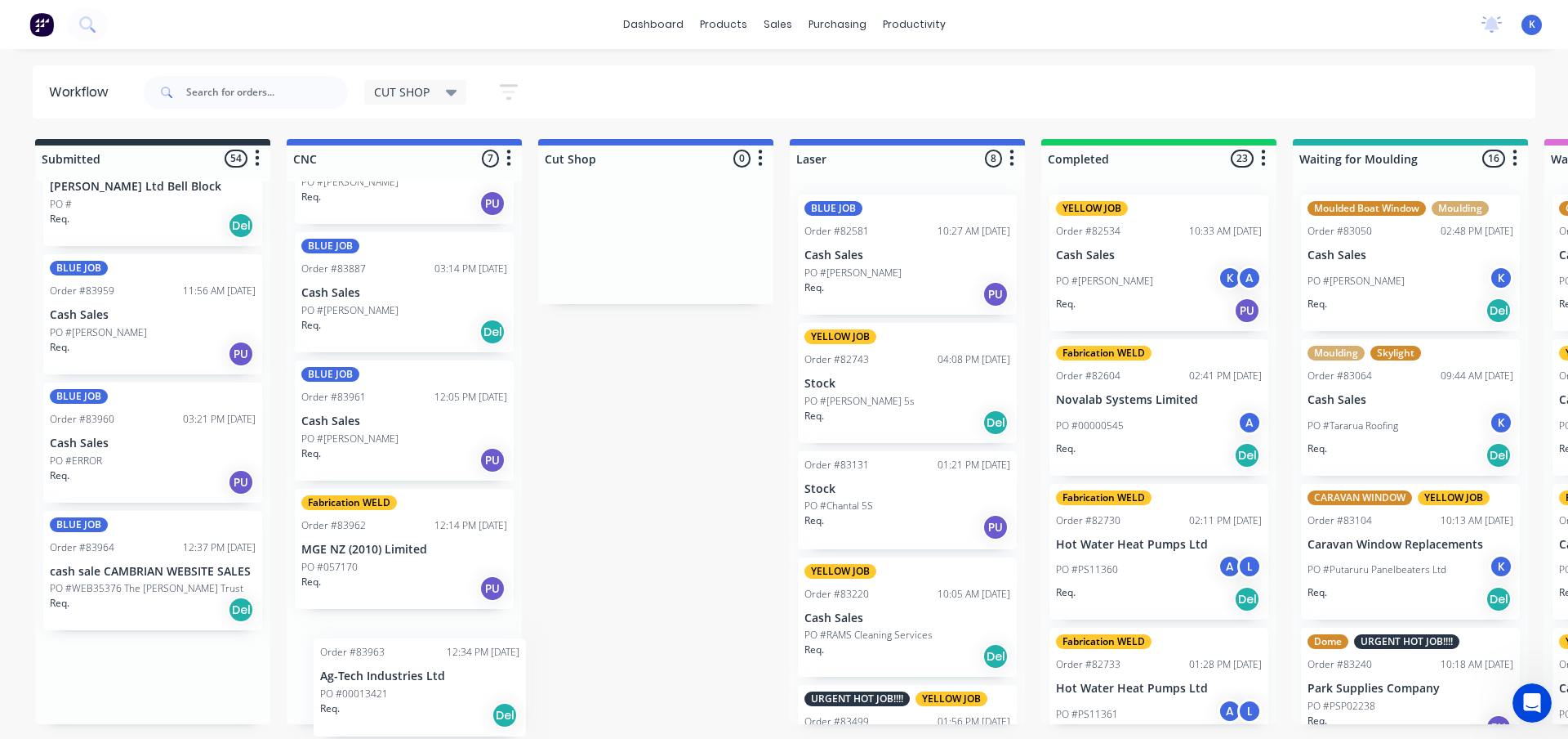
drag, startPoint x: 84, startPoint y: 545, endPoint x: 357, endPoint y: 685, distance: 306.8
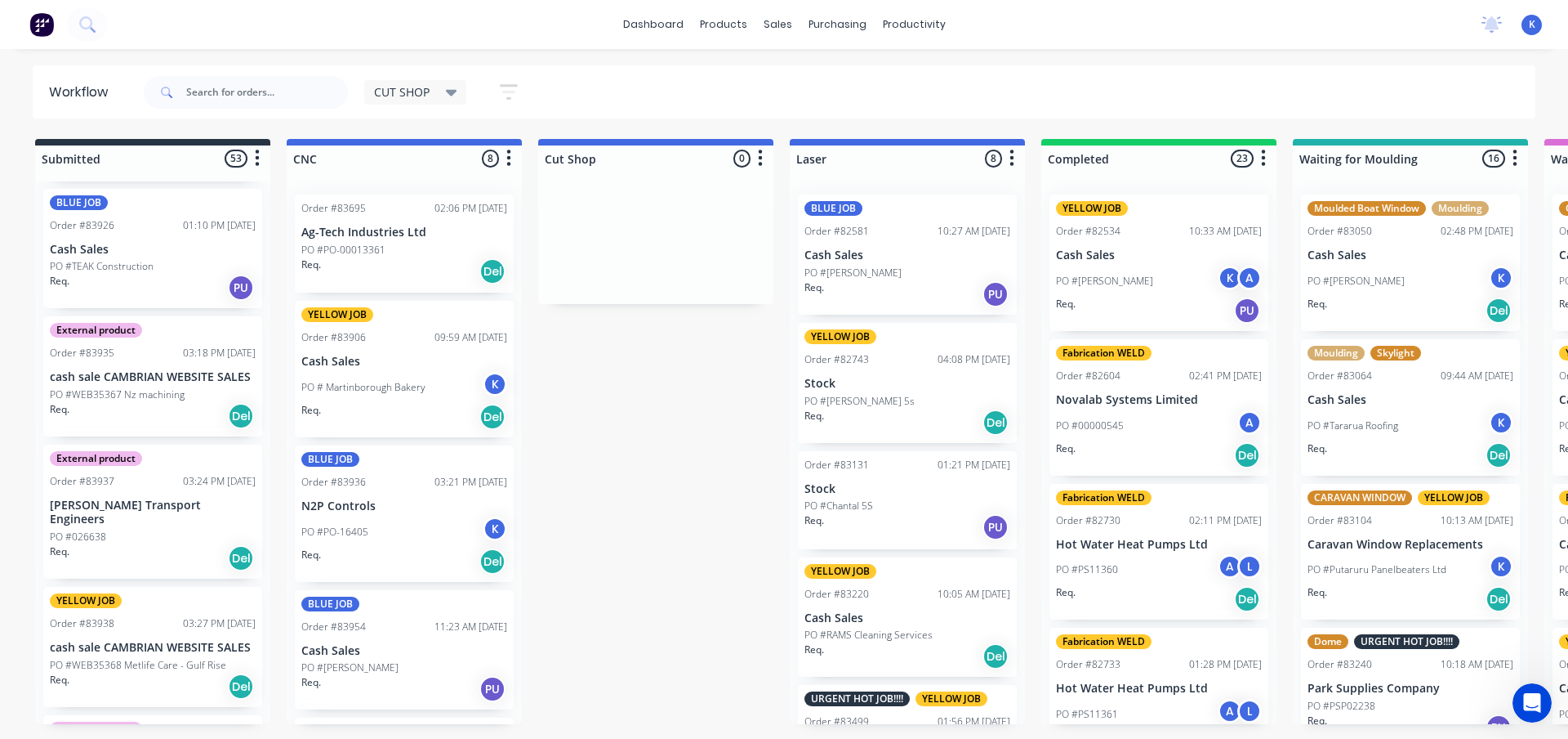
scroll to position [4711, 0]
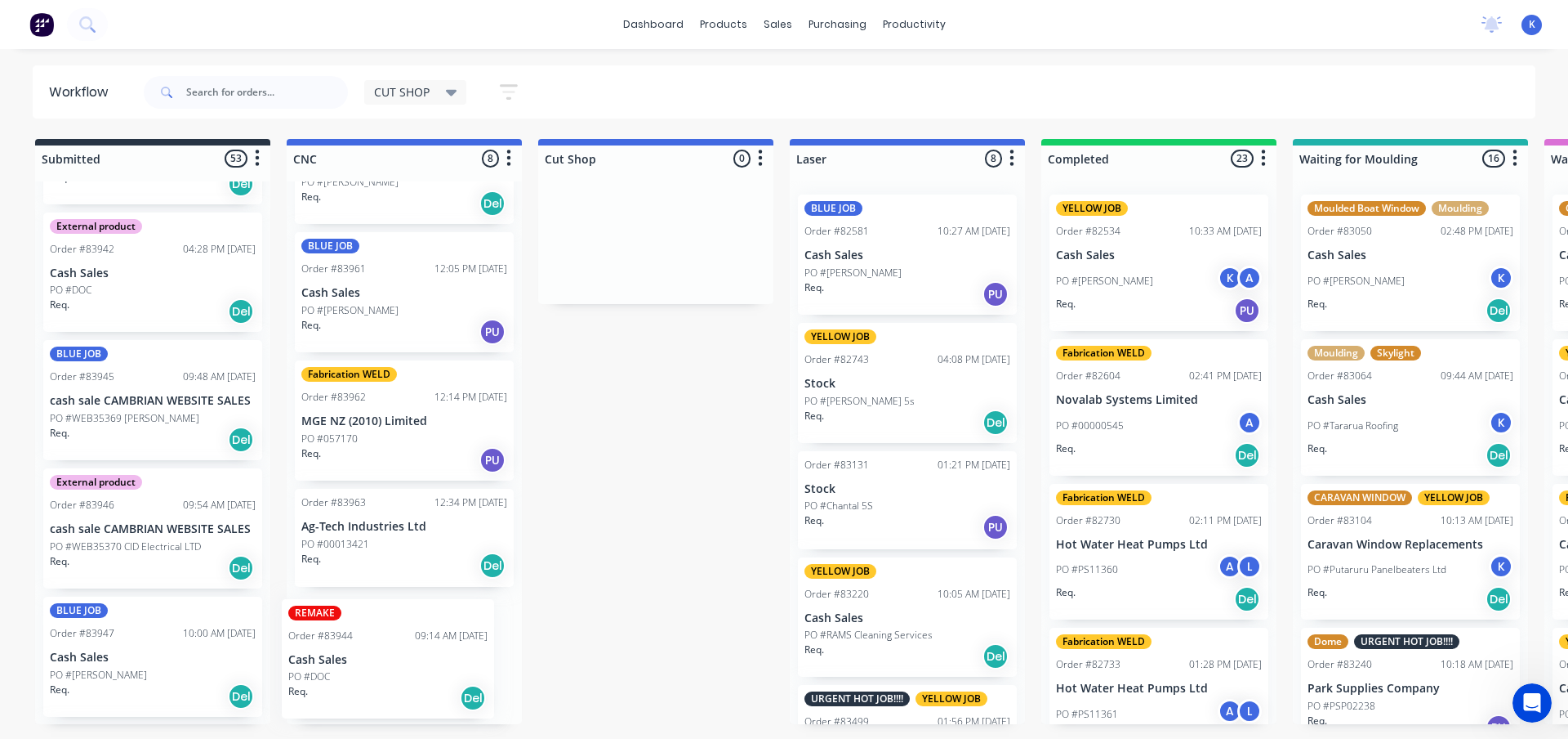
drag, startPoint x: 134, startPoint y: 403, endPoint x: 334, endPoint y: 669, distance: 332.8
